Goal: Navigation & Orientation: Find specific page/section

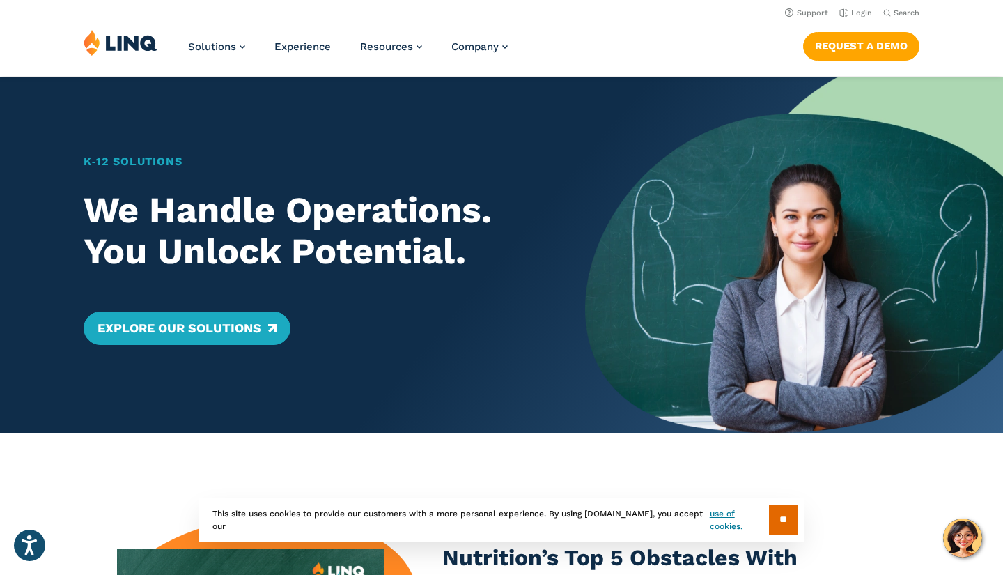
click at [210, 106] on div "K‑12 Solutions We Handle Operations. You Unlock Potential. Explore Our Solutions" at bounding box center [292, 255] width 585 height 356
click at [864, 15] on link "Login" at bounding box center [855, 12] width 33 height 9
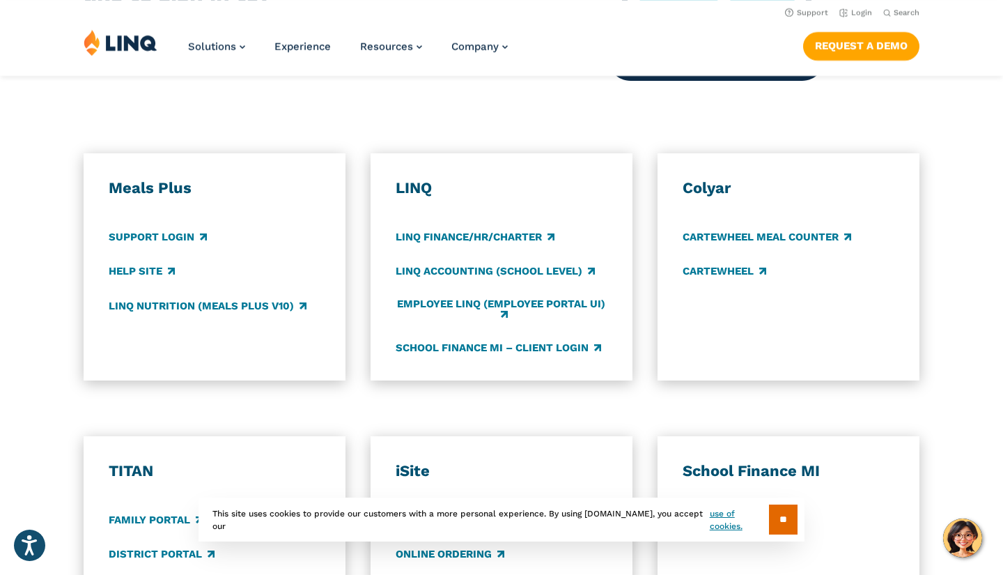
scroll to position [727, 0]
click at [176, 300] on link "LINQ Nutrition (Meals Plus v10)" at bounding box center [208, 306] width 198 height 15
click at [140, 299] on link "LINQ Nutrition (Meals Plus v10)" at bounding box center [208, 306] width 198 height 15
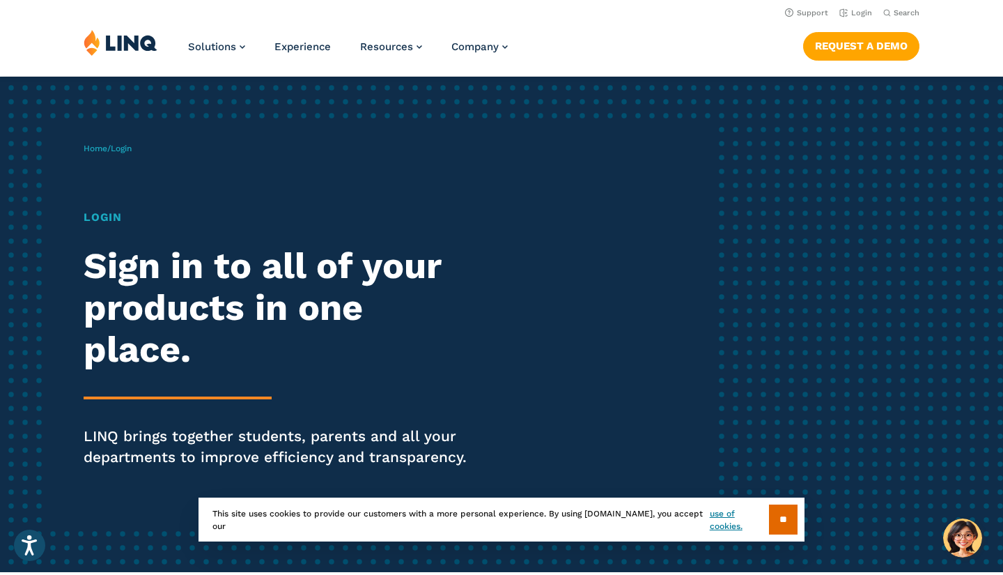
scroll to position [0, 0]
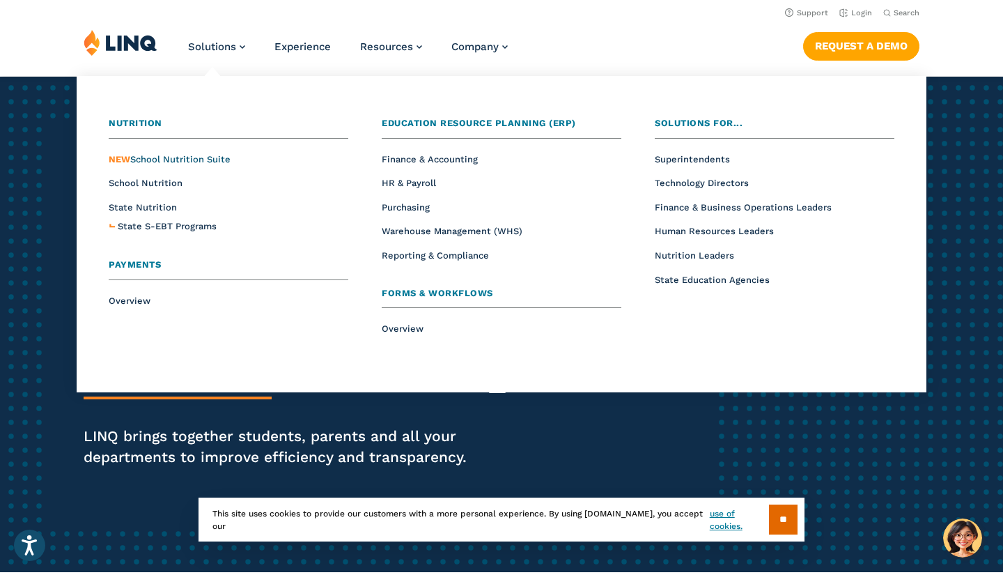
click at [182, 160] on span "NEW School Nutrition Suite" at bounding box center [170, 159] width 122 height 10
